Goal: Transaction & Acquisition: Book appointment/travel/reservation

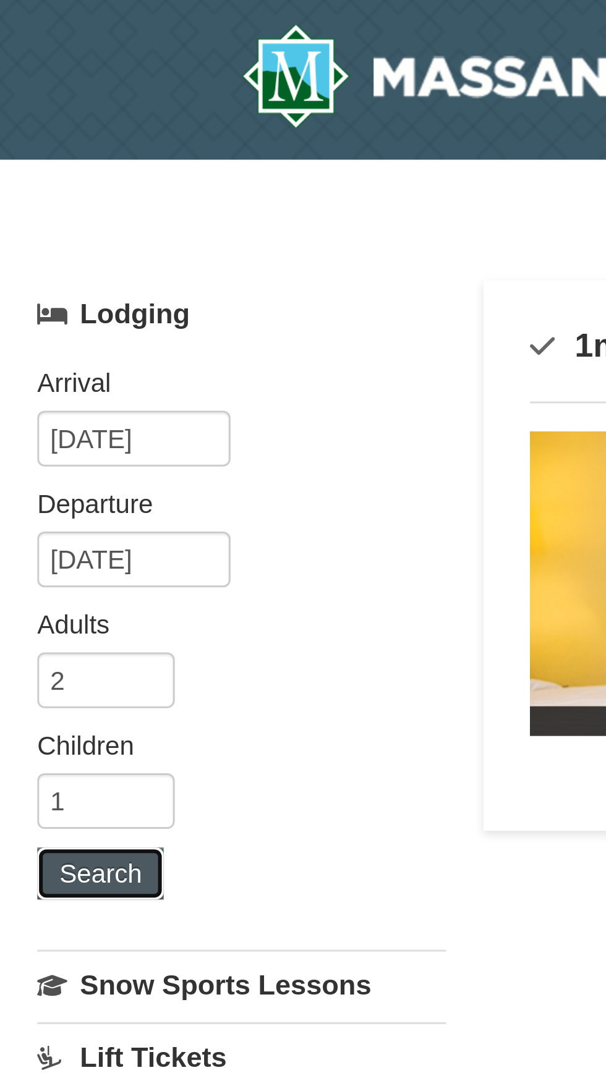
click at [41, 293] on button "Search" at bounding box center [33, 290] width 42 height 17
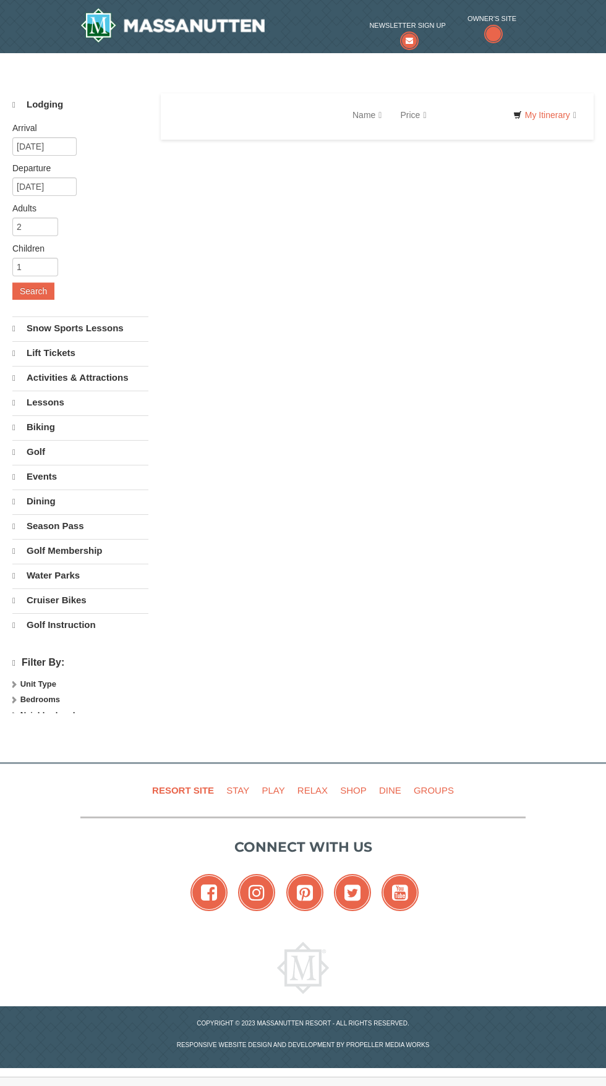
select select "10"
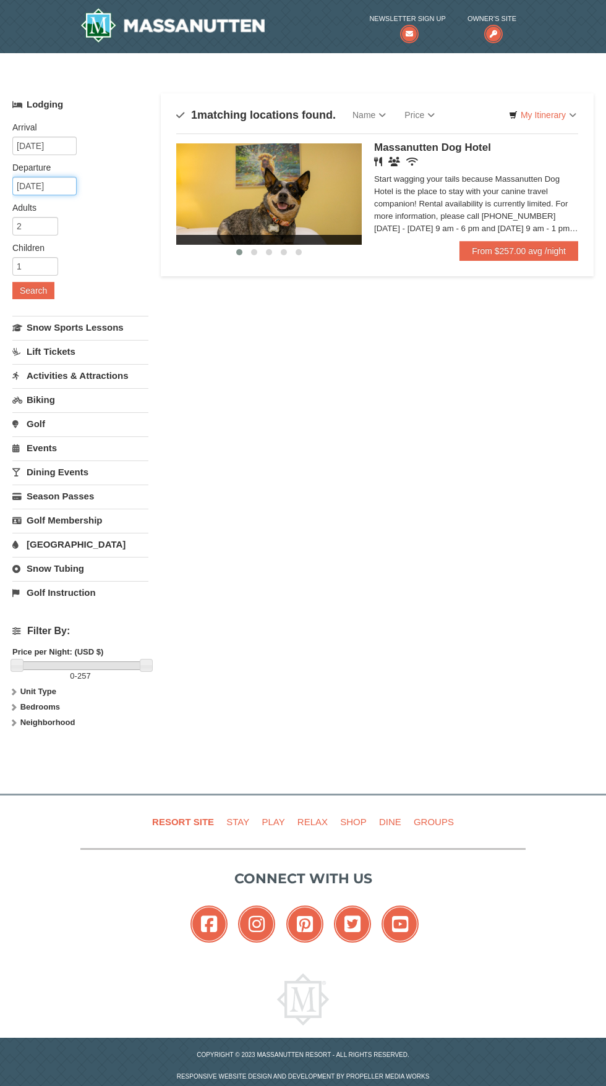
click at [36, 183] on input "[DATE]" at bounding box center [44, 186] width 64 height 19
